Goal: Information Seeking & Learning: Find specific page/section

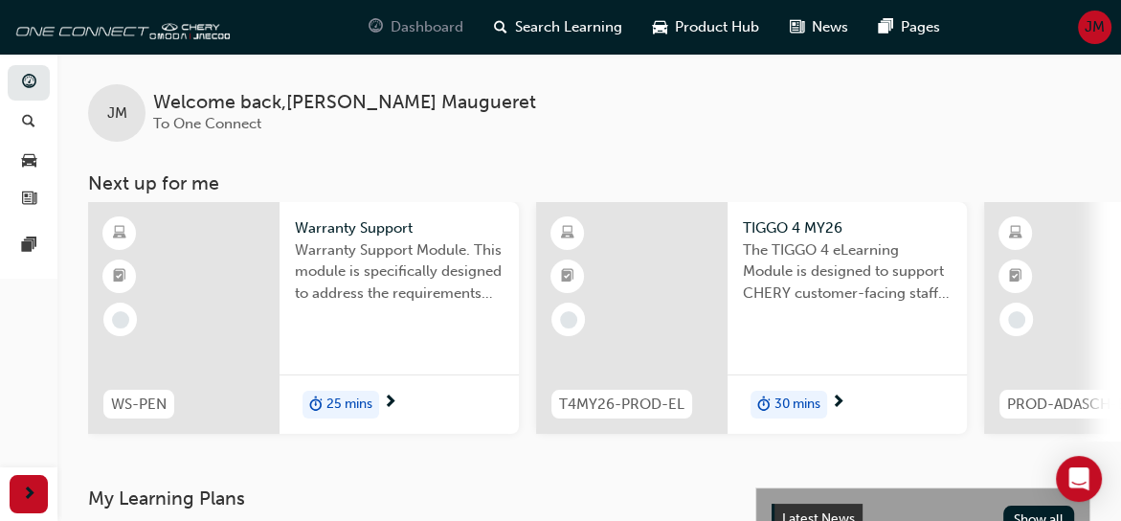
click at [439, 30] on span "Dashboard" at bounding box center [426, 27] width 73 height 22
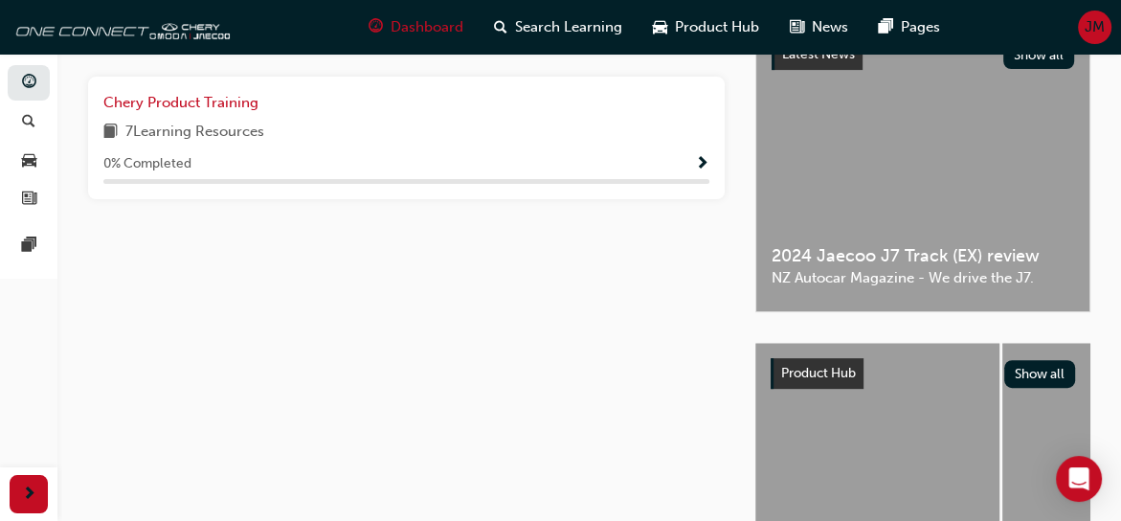
scroll to position [335, 0]
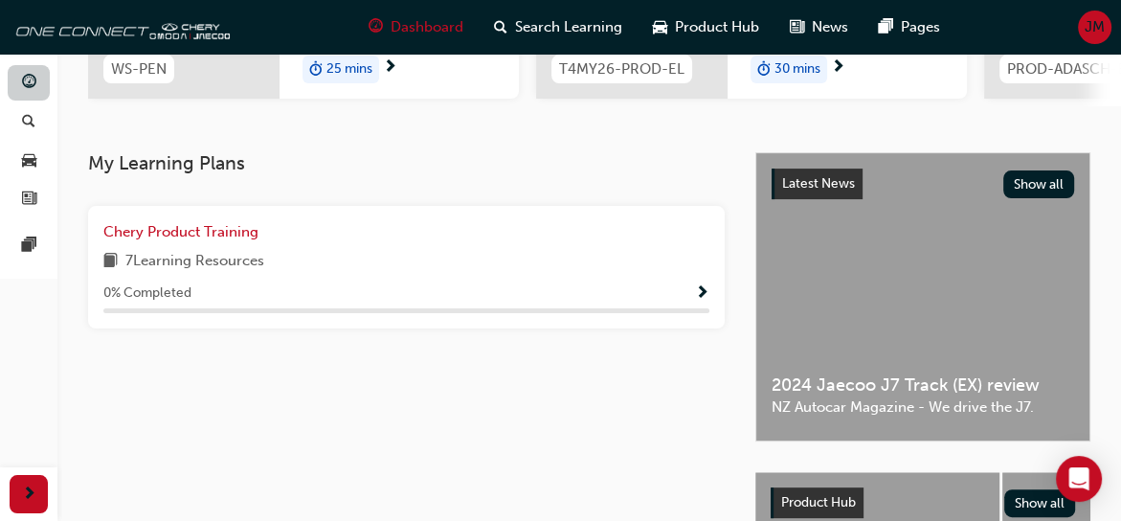
click at [27, 83] on span "guage-icon" at bounding box center [29, 83] width 14 height 17
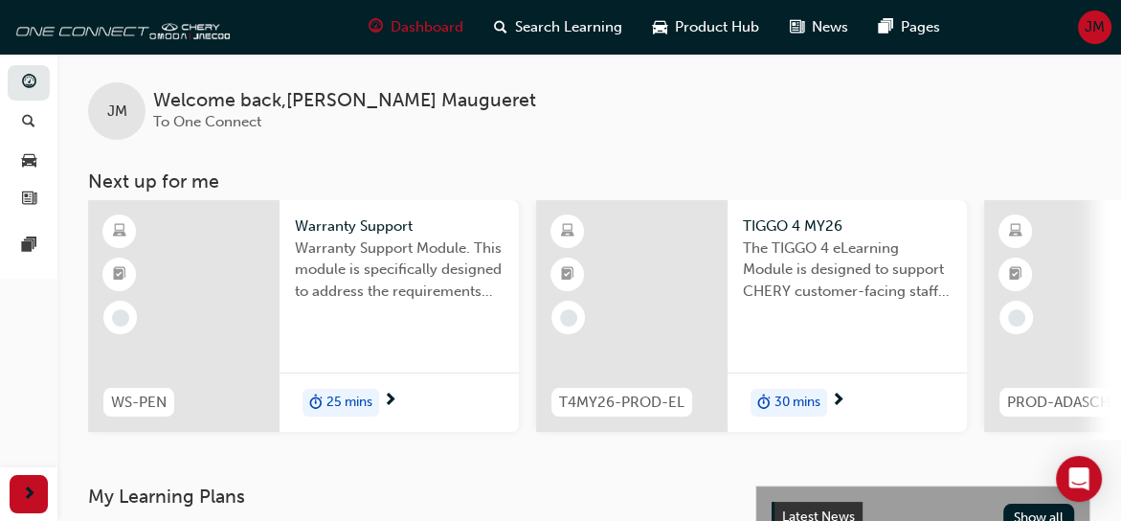
scroll to position [0, 0]
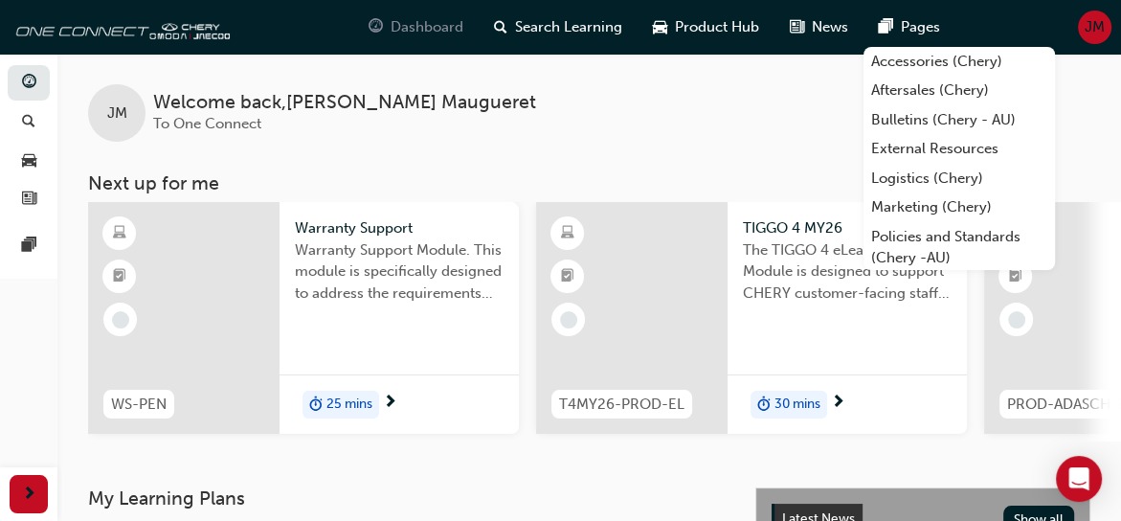
click at [415, 31] on span "Dashboard" at bounding box center [426, 27] width 73 height 22
click at [908, 88] on link "Aftersales (Chery)" at bounding box center [958, 91] width 191 height 30
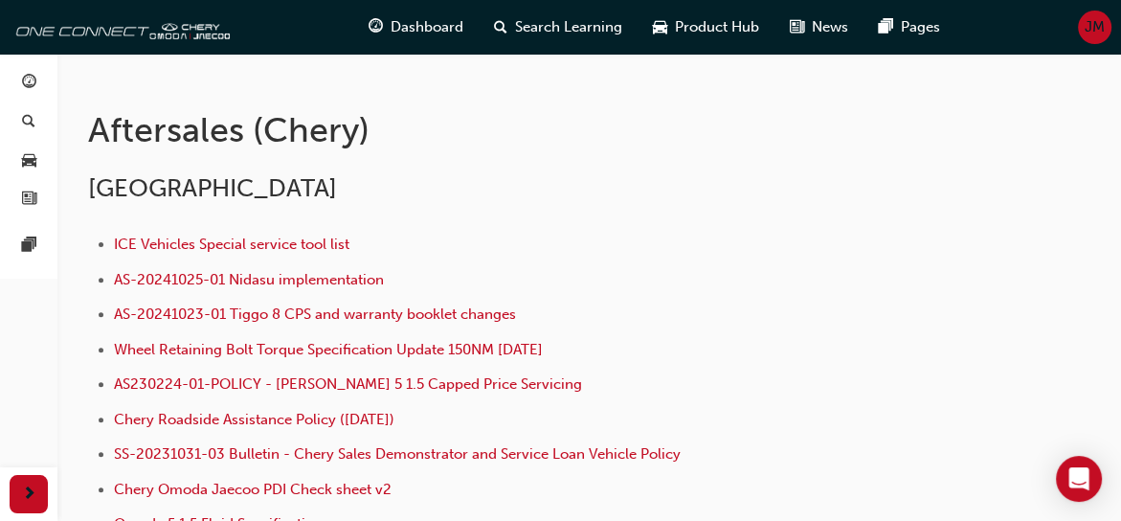
scroll to position [397, 0]
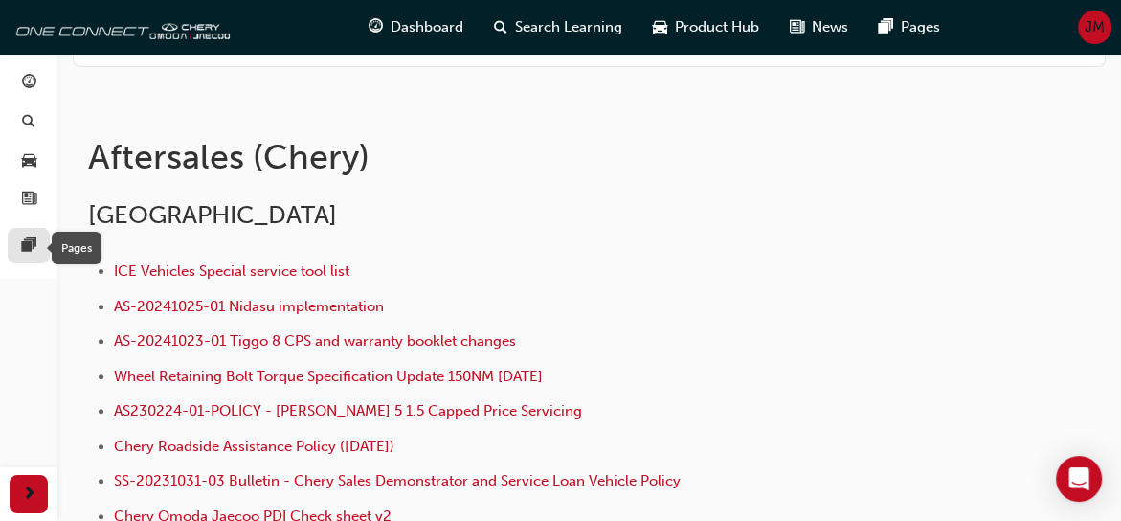
click at [33, 242] on span "pages-icon" at bounding box center [29, 245] width 14 height 17
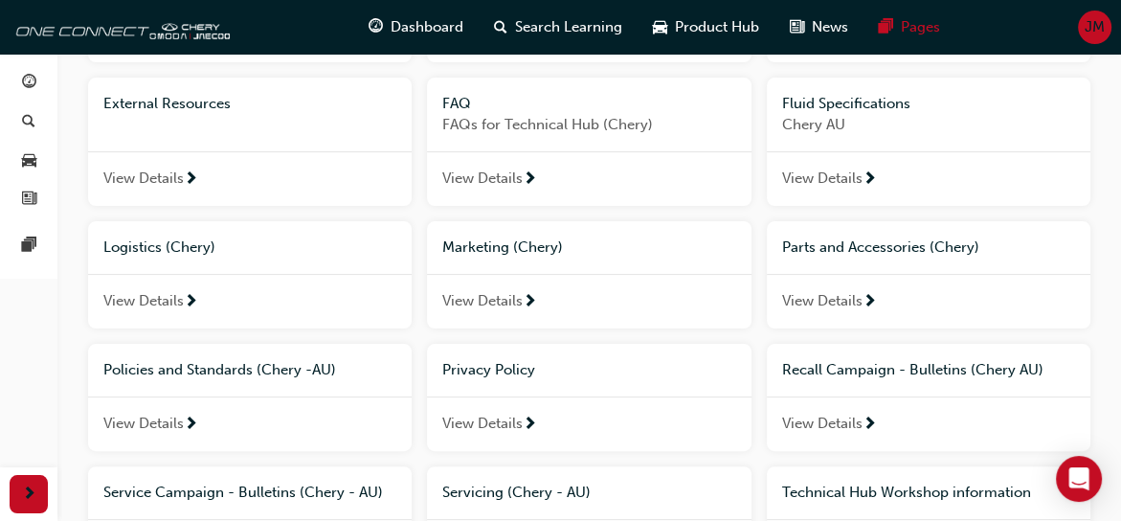
scroll to position [287, 0]
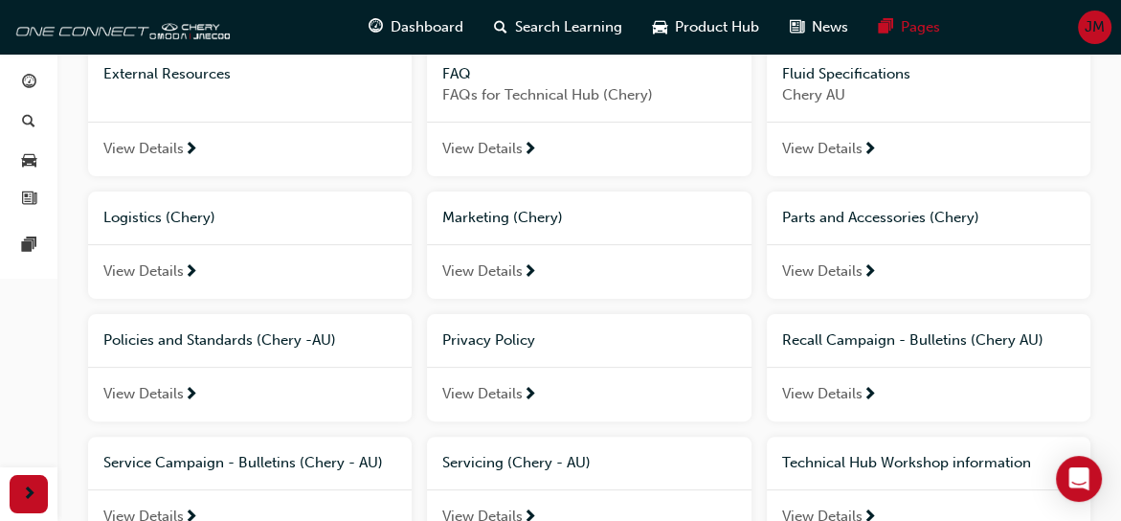
click at [834, 341] on span "Recall Campaign - Bulletins (Chery AU)" at bounding box center [912, 339] width 261 height 17
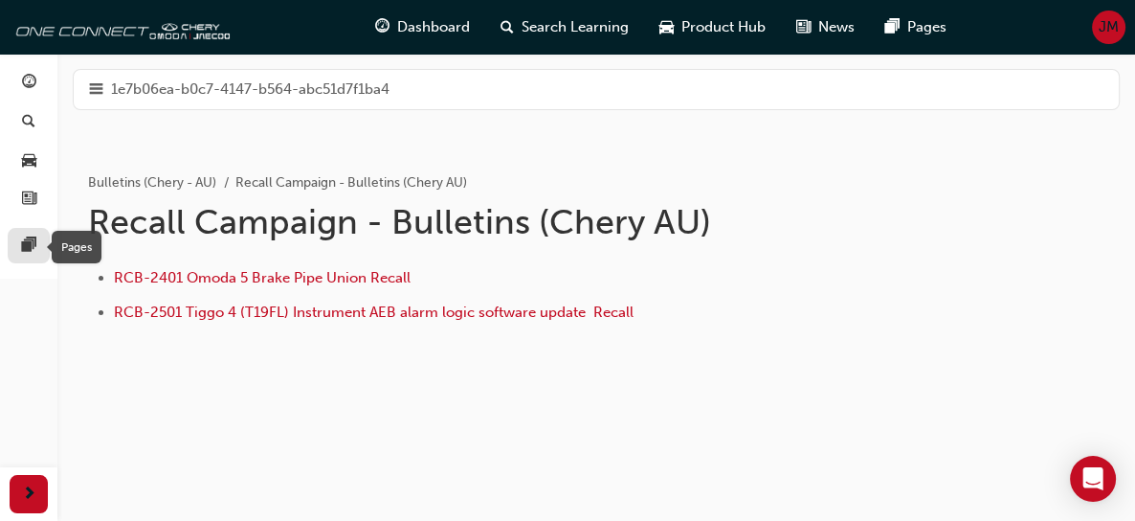
click at [29, 240] on span "pages-icon" at bounding box center [29, 245] width 14 height 17
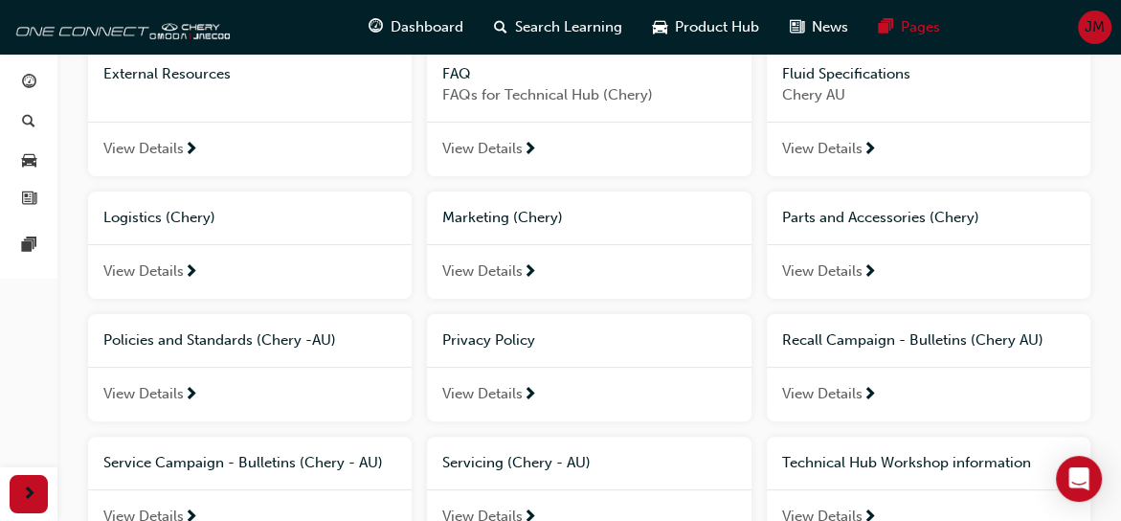
scroll to position [383, 0]
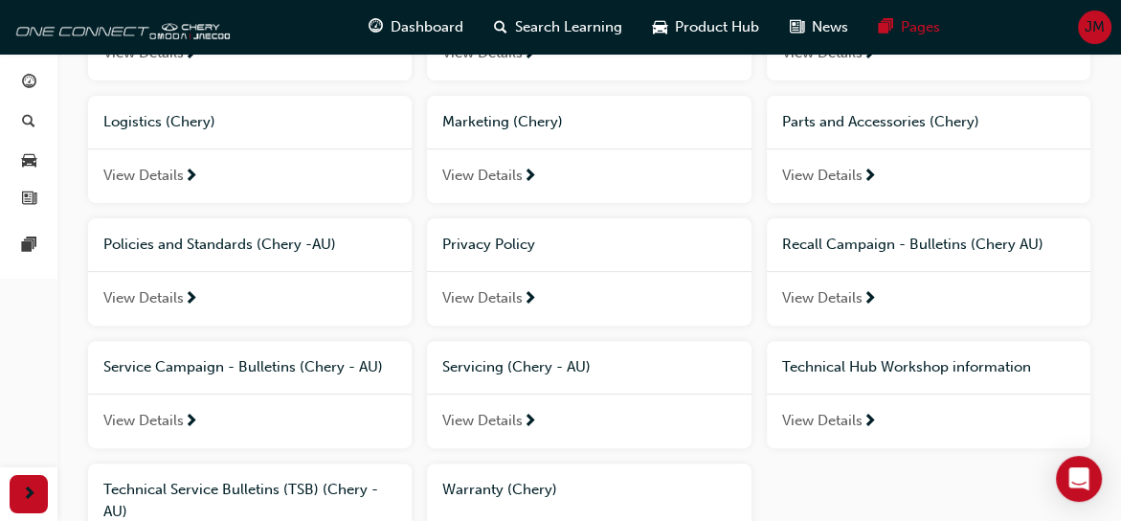
click at [166, 423] on span "View Details" at bounding box center [143, 421] width 80 height 22
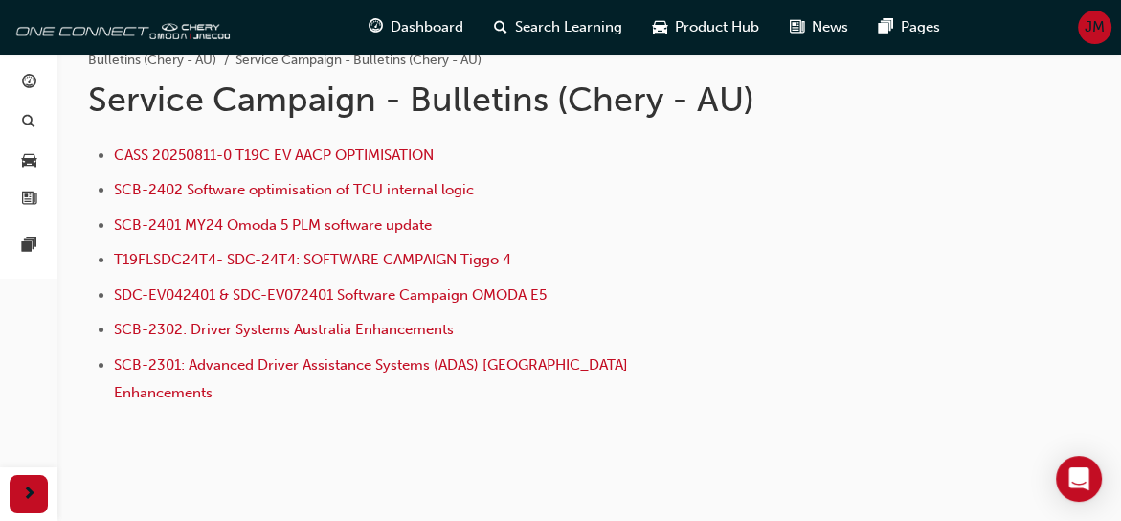
scroll to position [154, 0]
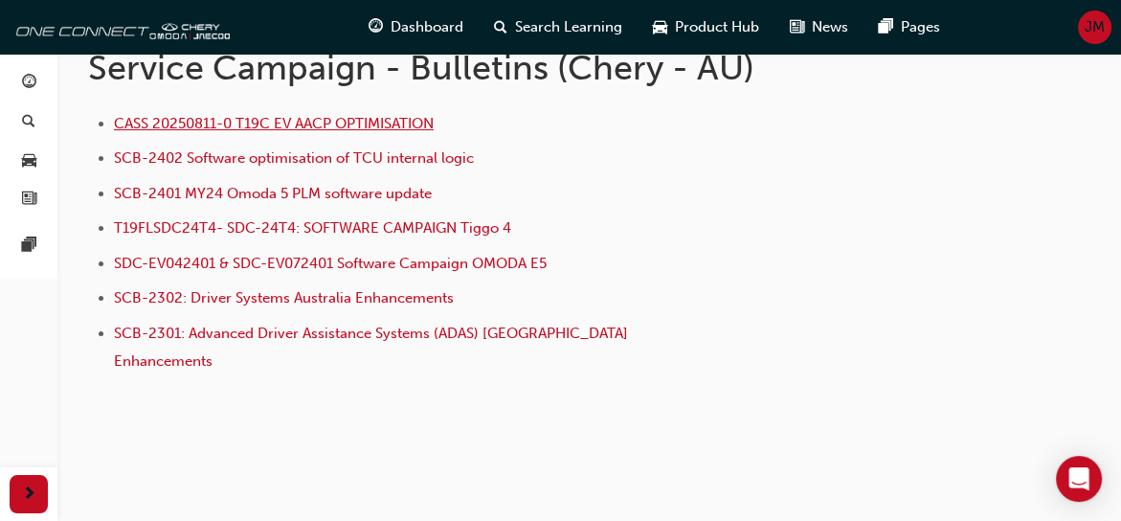
click at [197, 123] on span "CASS 20250811-0 T19C EV AACP OPTIMISATION" at bounding box center [274, 123] width 320 height 17
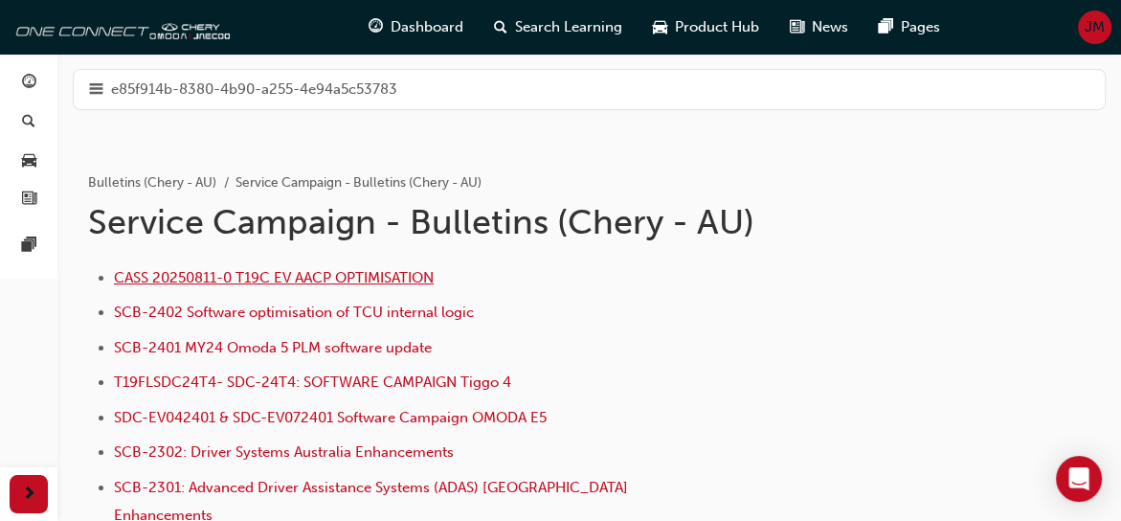
click at [248, 273] on span "CASS 20250811-0 T19C EV AACP OPTIMISATION" at bounding box center [274, 277] width 320 height 17
